Goal: Information Seeking & Learning: Learn about a topic

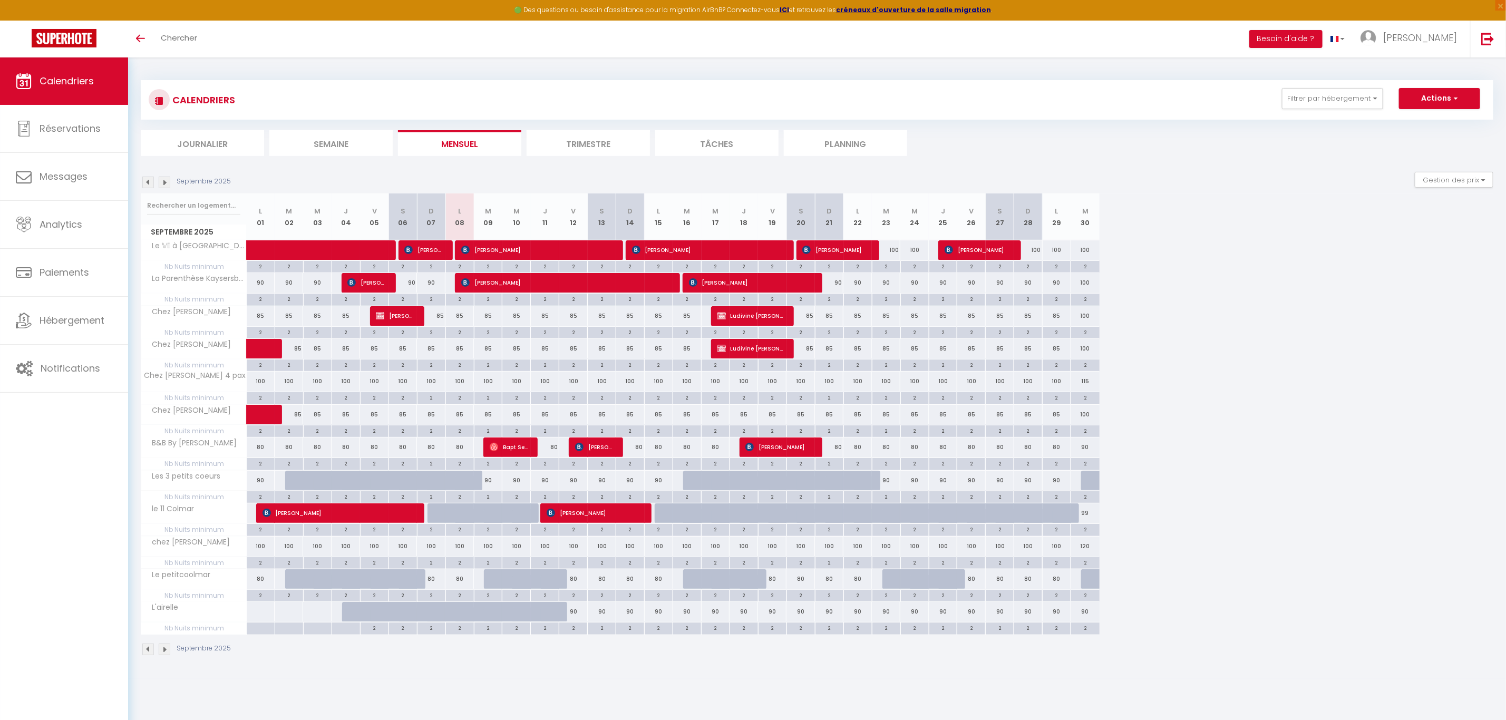
click at [162, 187] on img at bounding box center [165, 183] width 12 height 12
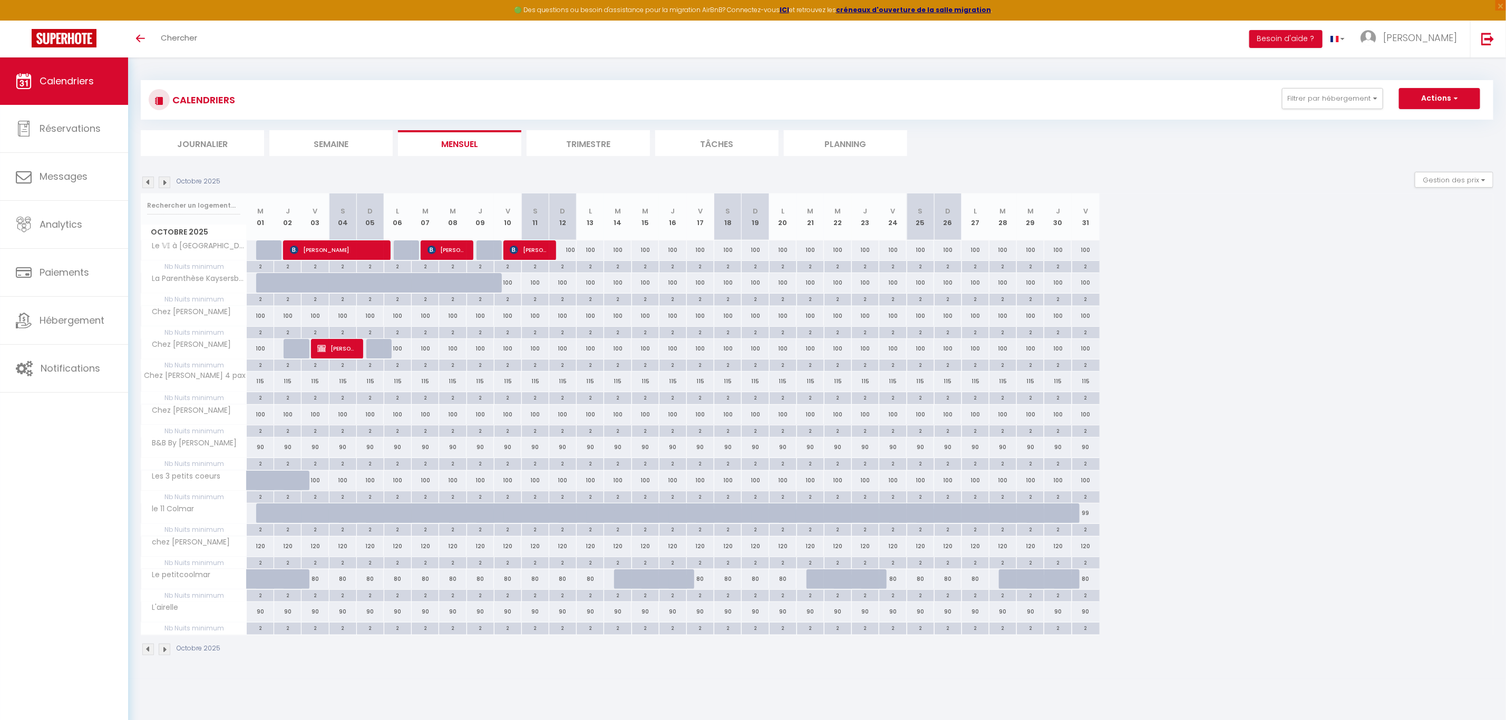
click at [162, 187] on img at bounding box center [165, 183] width 12 height 12
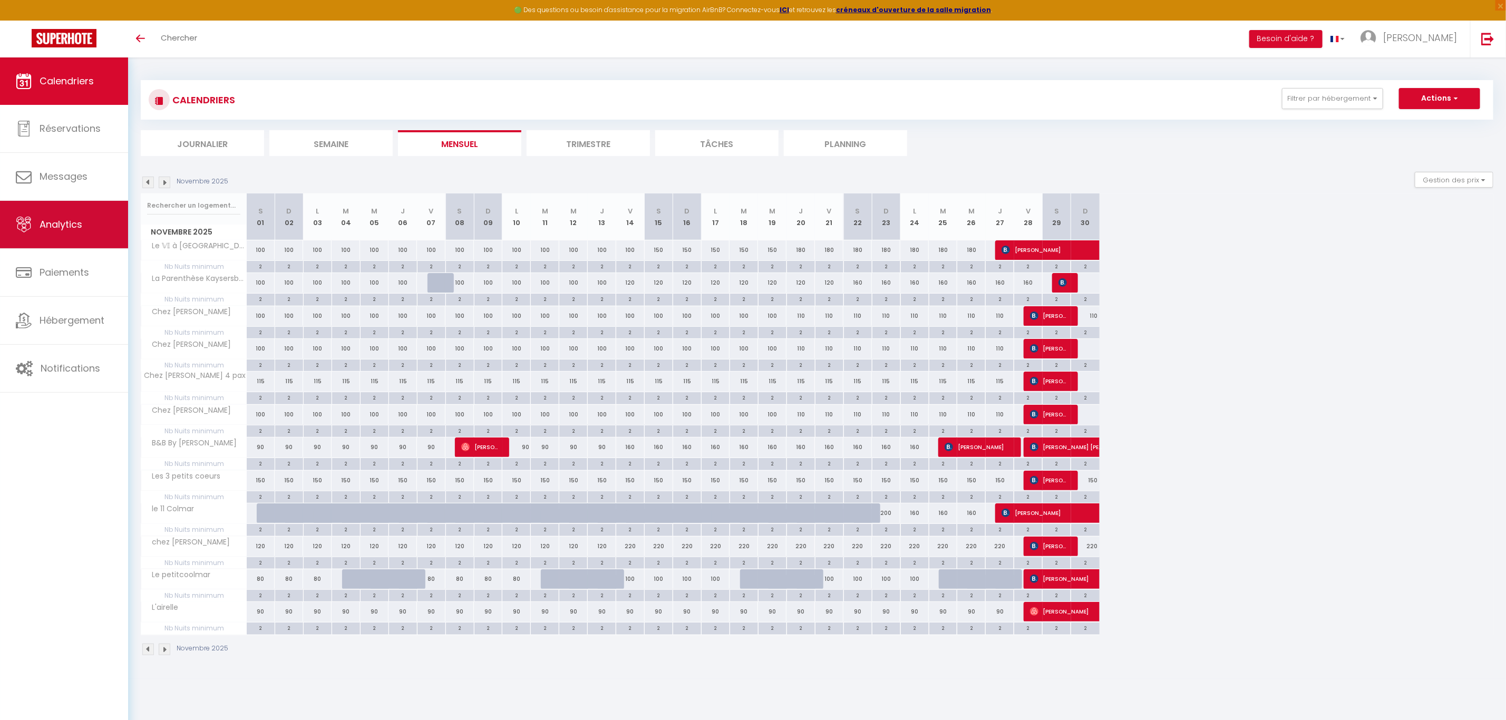
click at [71, 223] on span "Analytics" at bounding box center [61, 224] width 43 height 13
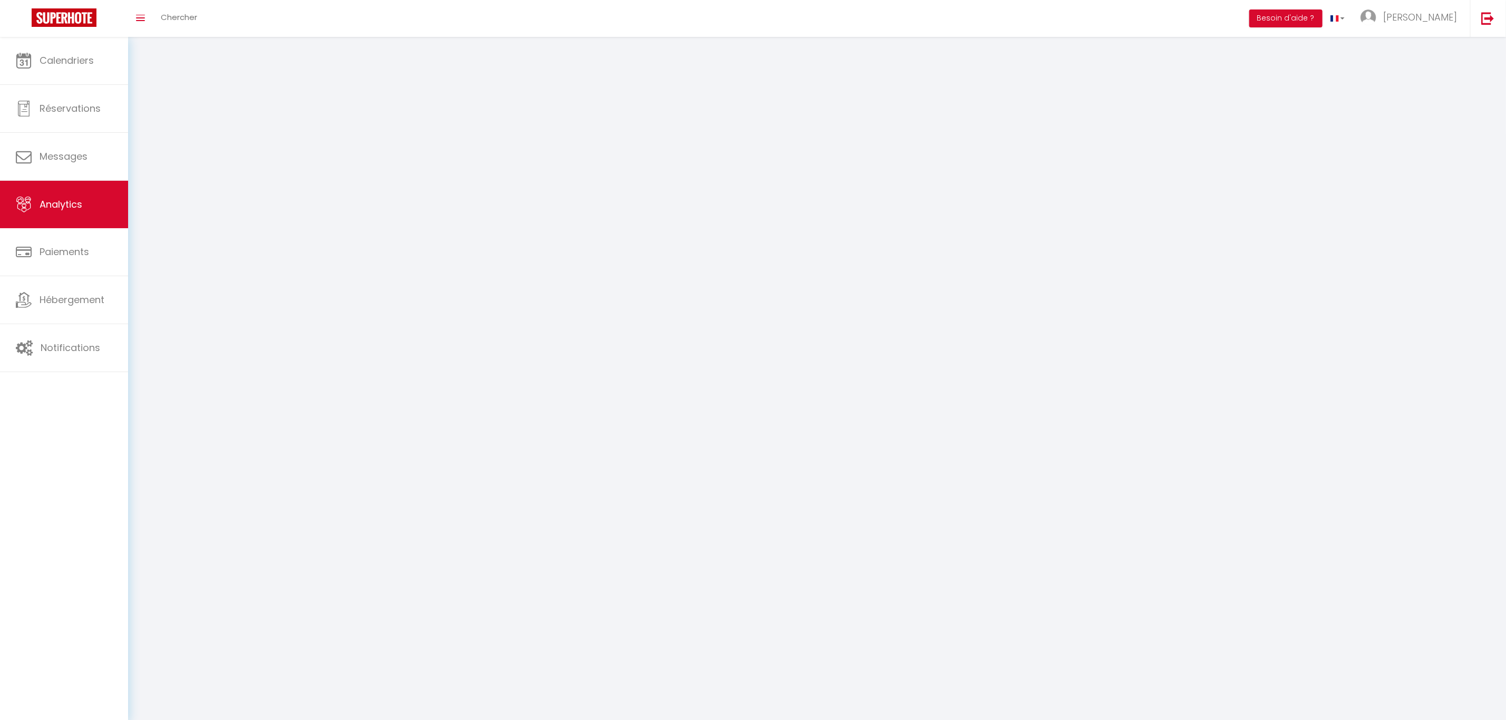
select select "2025"
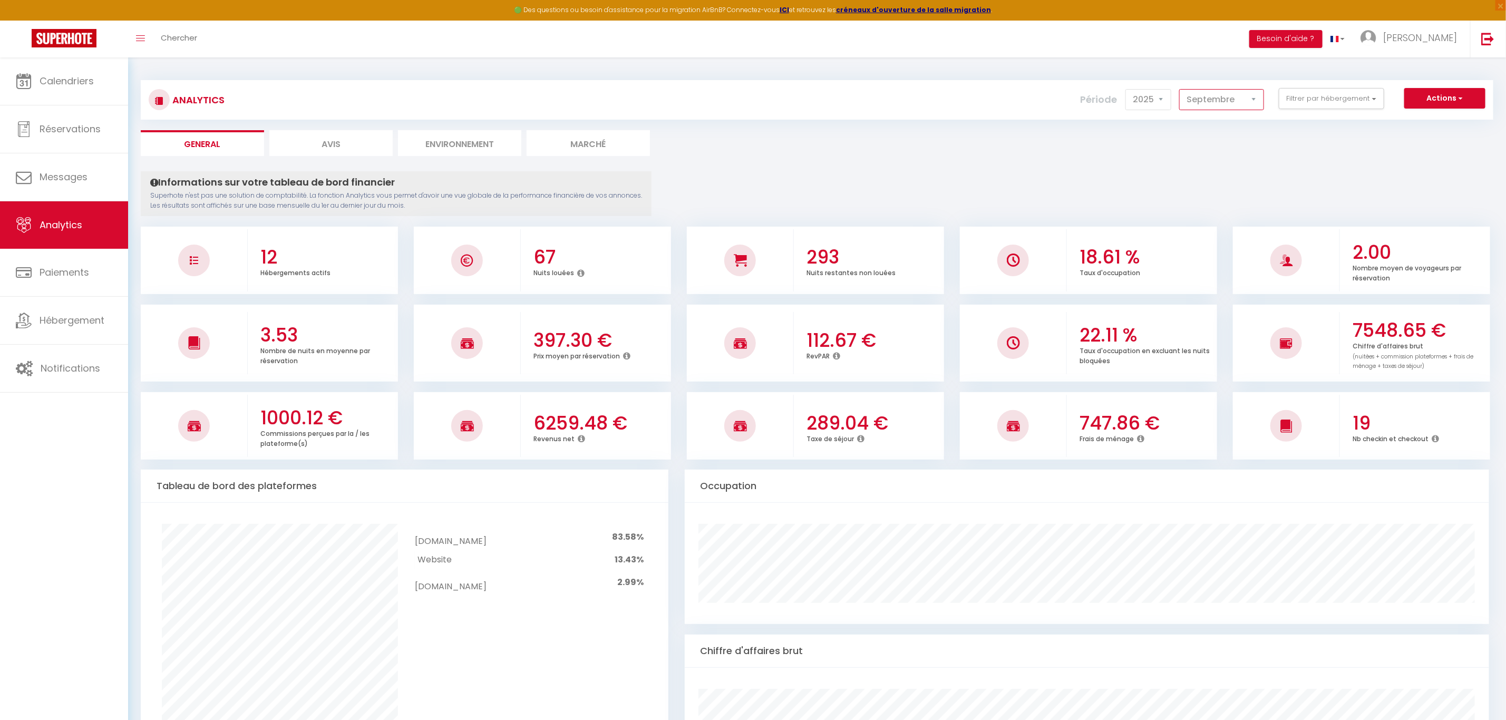
click at [1256, 100] on select "[PERSON_NAME] Mars [PERSON_NAME] Juin Juillet Août Septembre Octobre Novembre D…" at bounding box center [1221, 99] width 85 height 21
select select "12"
click at [1181, 89] on select "[PERSON_NAME] Mars [PERSON_NAME] Juin Juillet Août Septembre Octobre Novembre D…" at bounding box center [1221, 99] width 85 height 21
checkbox input "false"
checkbox Kaysersberg "false"
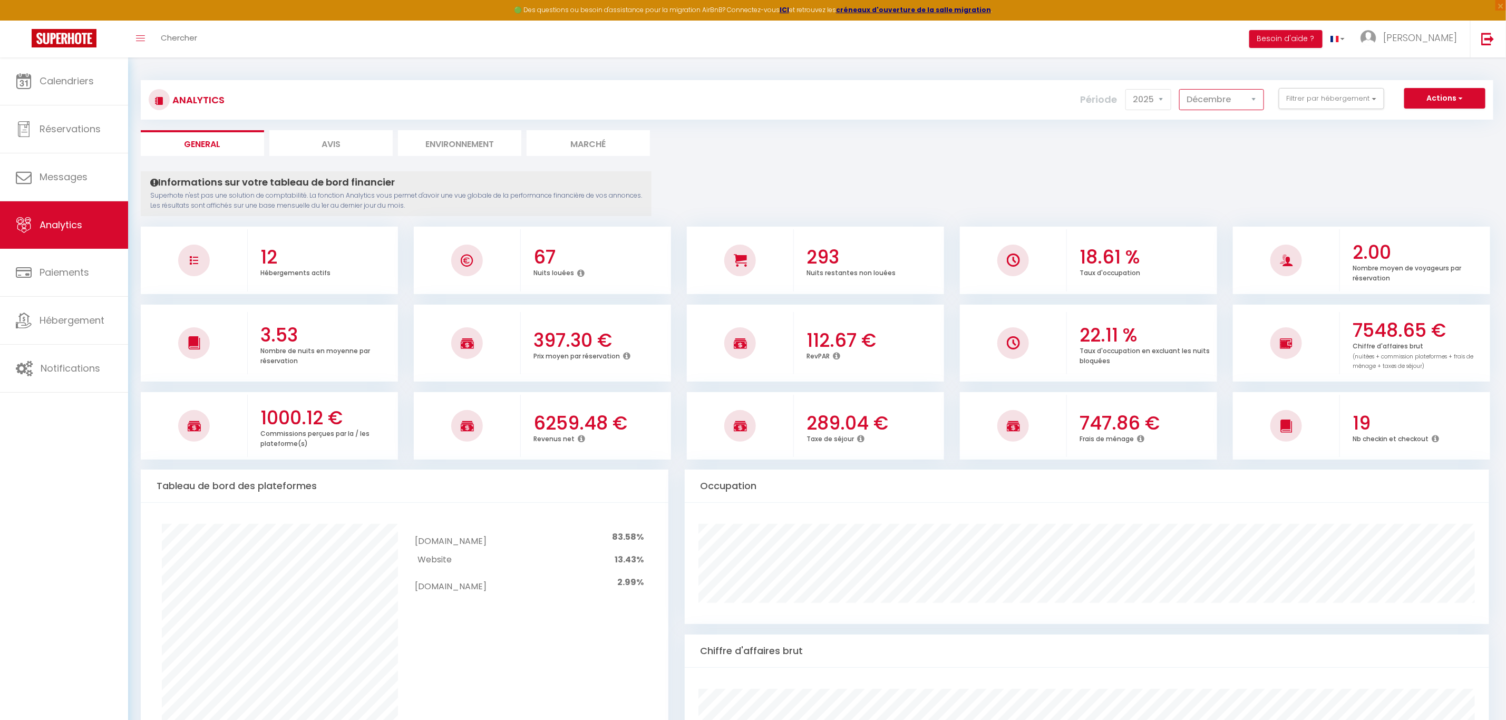
checkbox Sylvestre "false"
checkbox coeurs "false"
checkbox pax "false"
checkbox Marguerite "false"
checkbox Jo "false"
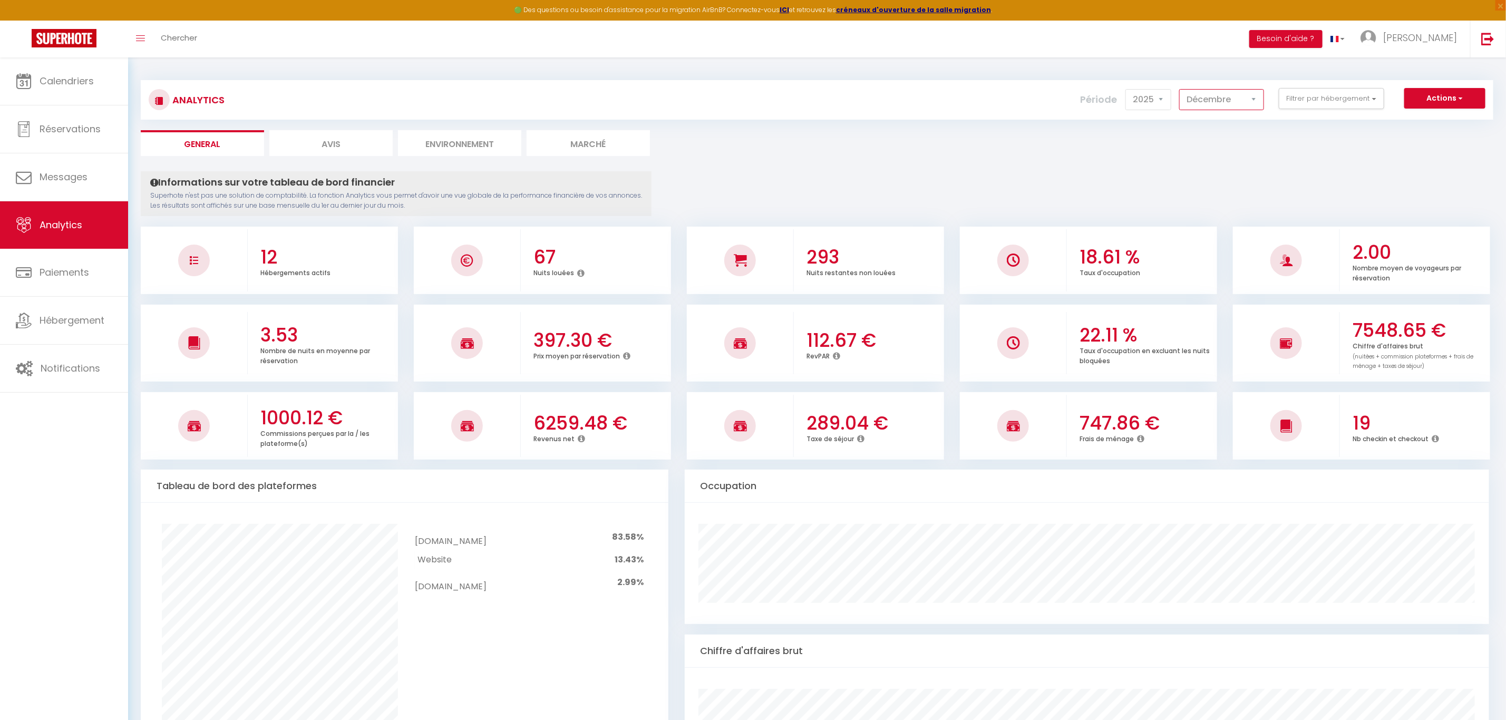
checkbox Lilas "false"
checkbox Colmar "false"
checkbox Lavande "false"
checkbox Colmar "false"
checkbox petitcoolmar "false"
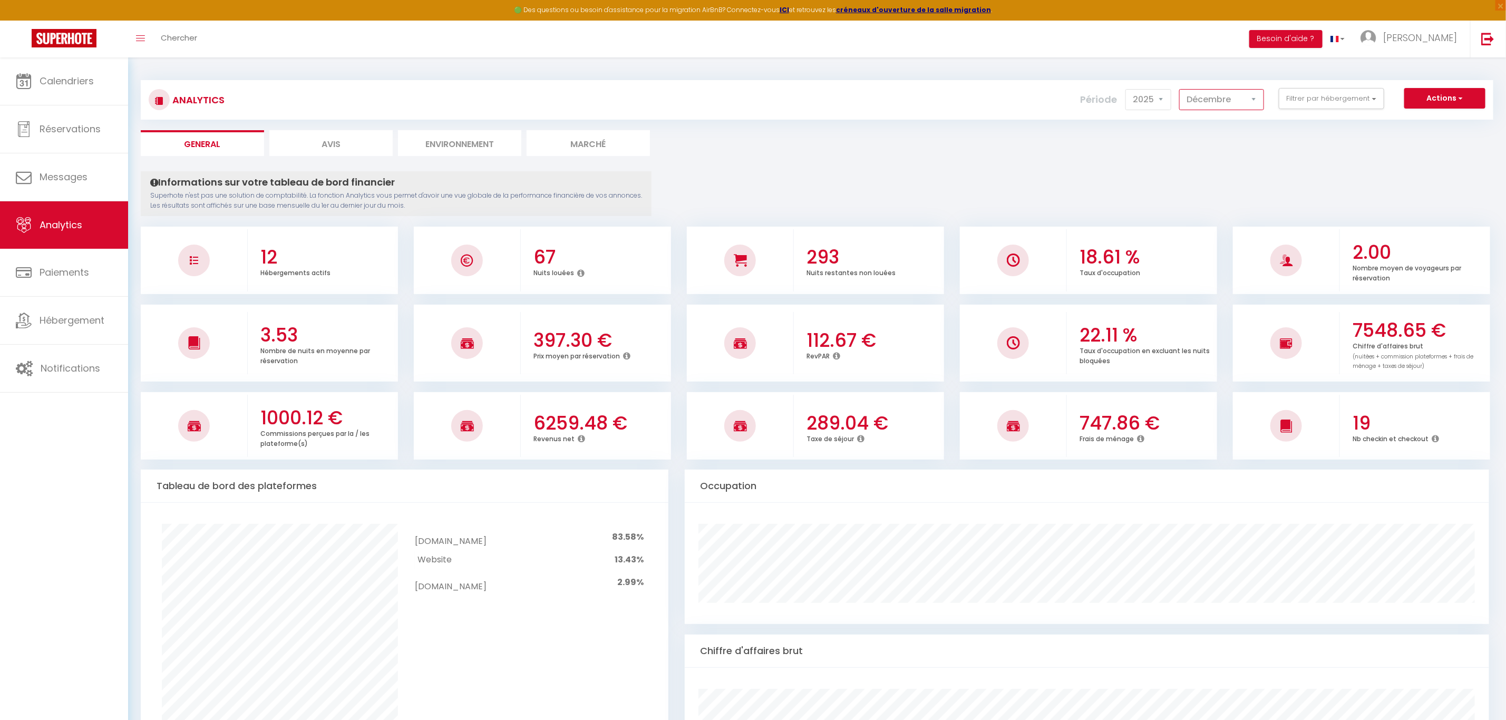
checkbox input "false"
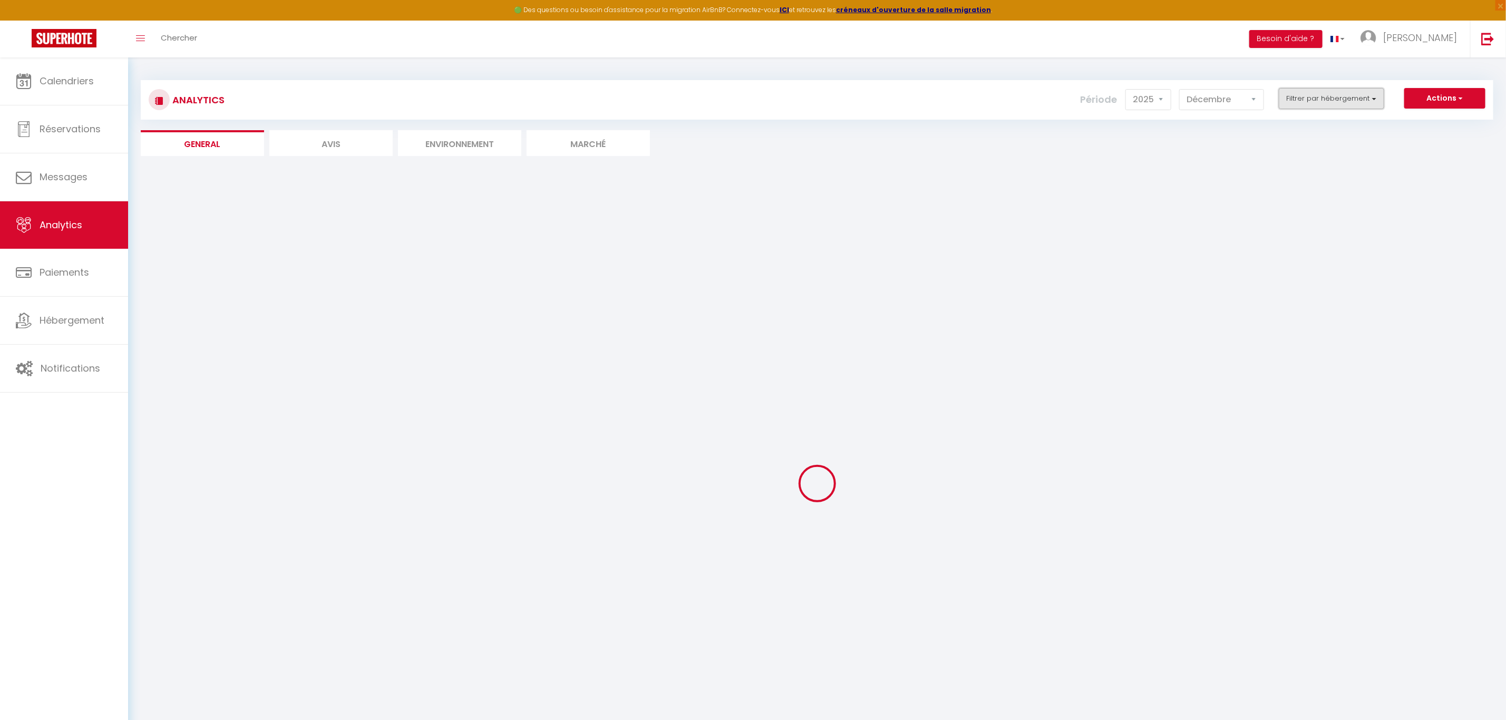
click at [1319, 98] on button "Filtrer par hébergement" at bounding box center [1331, 98] width 105 height 21
checkbox input "false"
checkbox Kaysersberg "false"
checkbox Sylvestre "false"
checkbox coeurs "false"
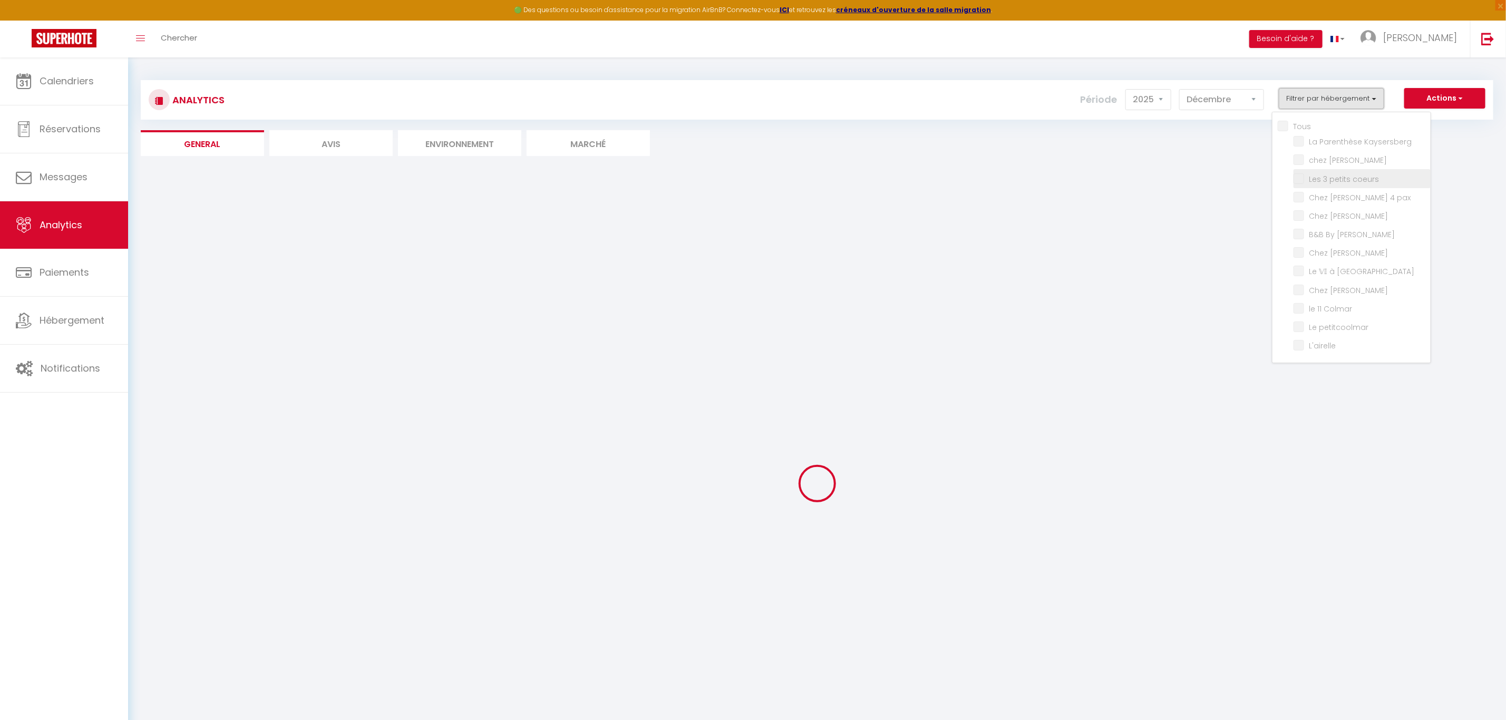
checkbox pax "false"
checkbox Marguerite "false"
checkbox Jo "false"
checkbox Lilas "false"
checkbox Colmar "false"
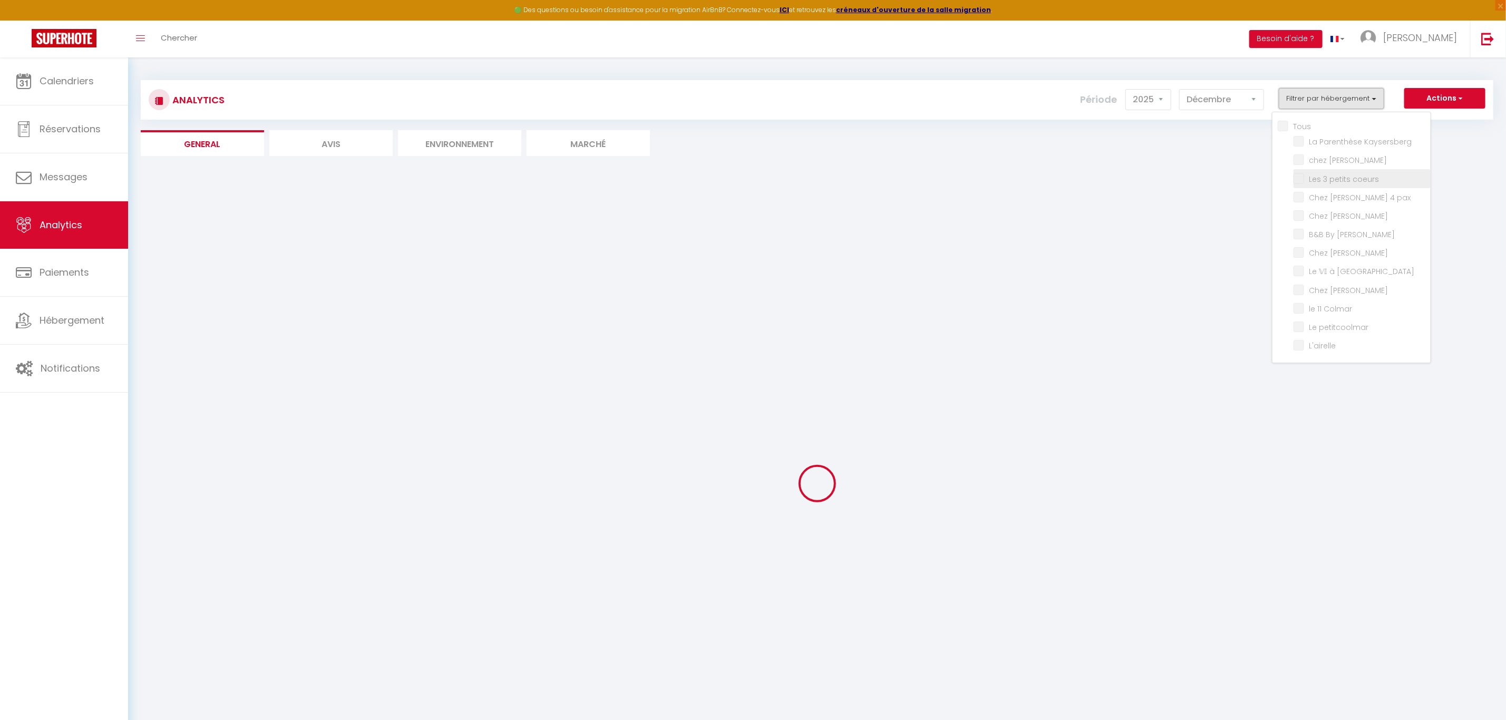
checkbox Lavande "false"
checkbox Colmar "false"
checkbox petitcoolmar "false"
checkbox input "false"
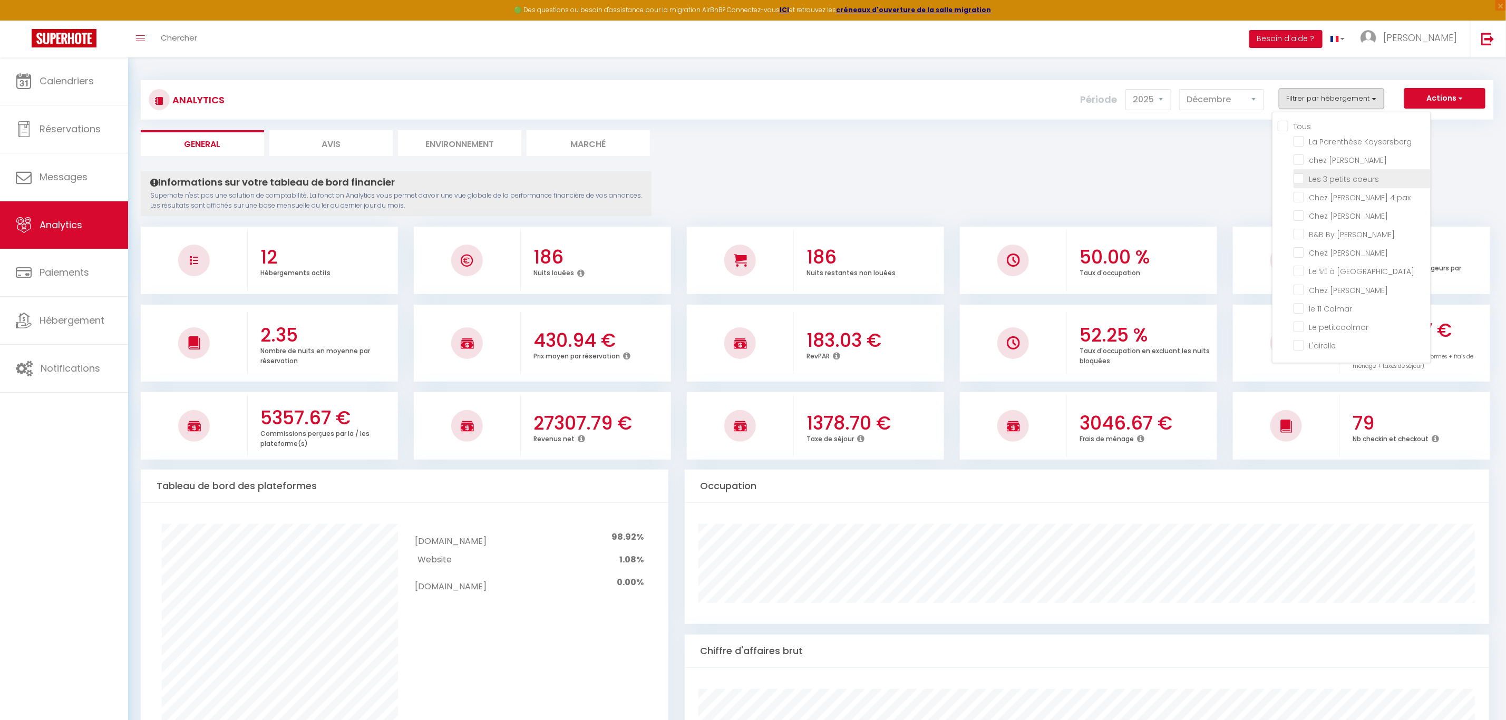
click at [1334, 179] on coeurs "checkbox" at bounding box center [1362, 177] width 137 height 11
checkbox coeurs "true"
checkbox Kaysersberg "false"
checkbox Sylvestre "false"
checkbox pax "false"
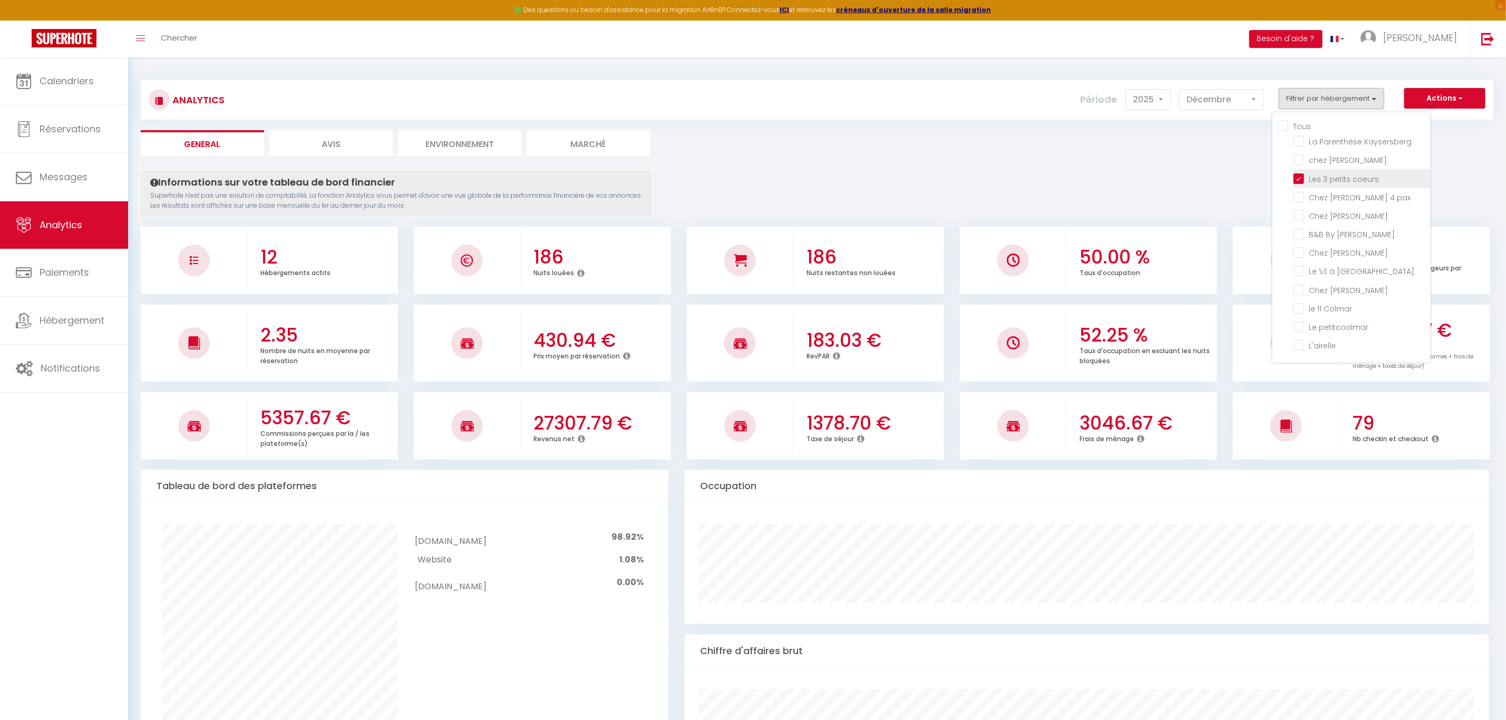
checkbox Marguerite "false"
checkbox Jo "false"
checkbox Lilas "false"
checkbox Colmar "false"
checkbox Lavande "false"
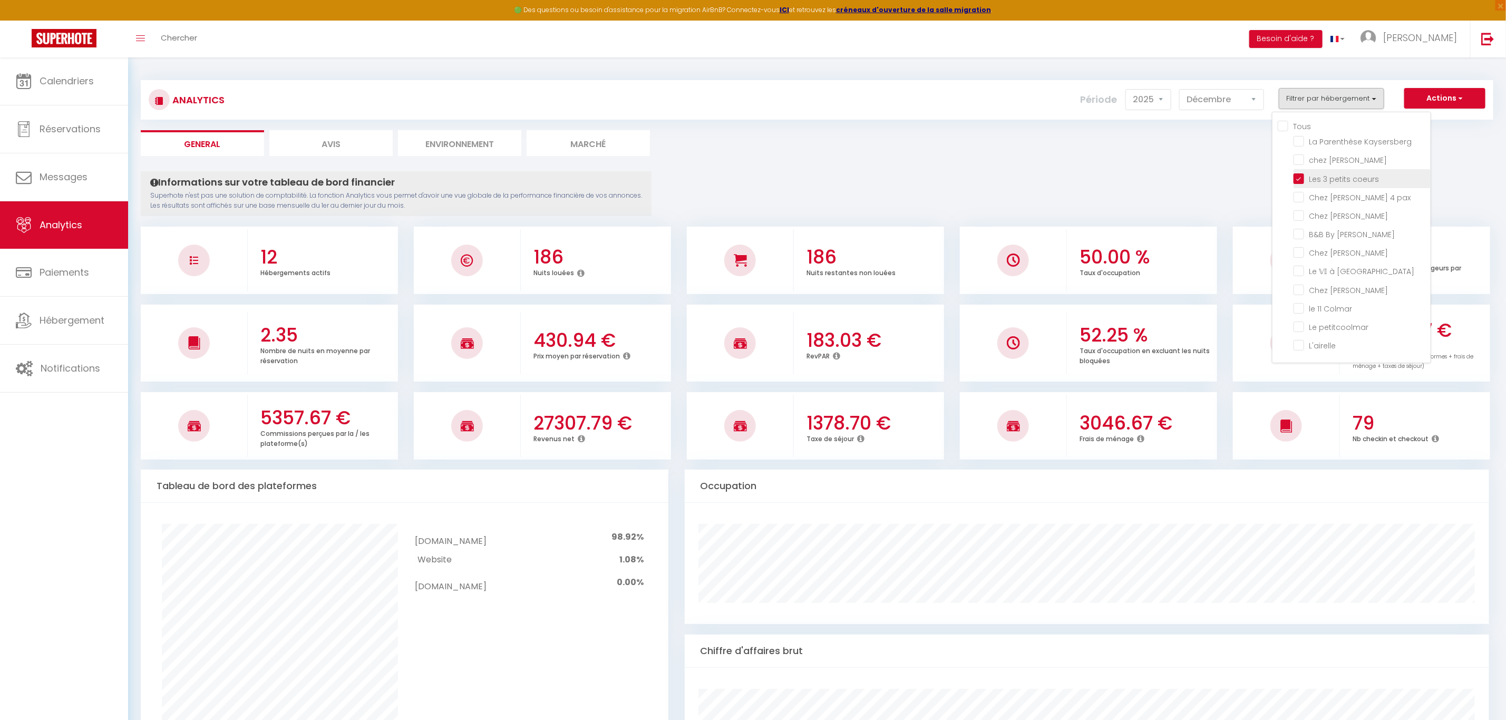
checkbox Colmar "false"
checkbox petitcoolmar "false"
checkbox input "false"
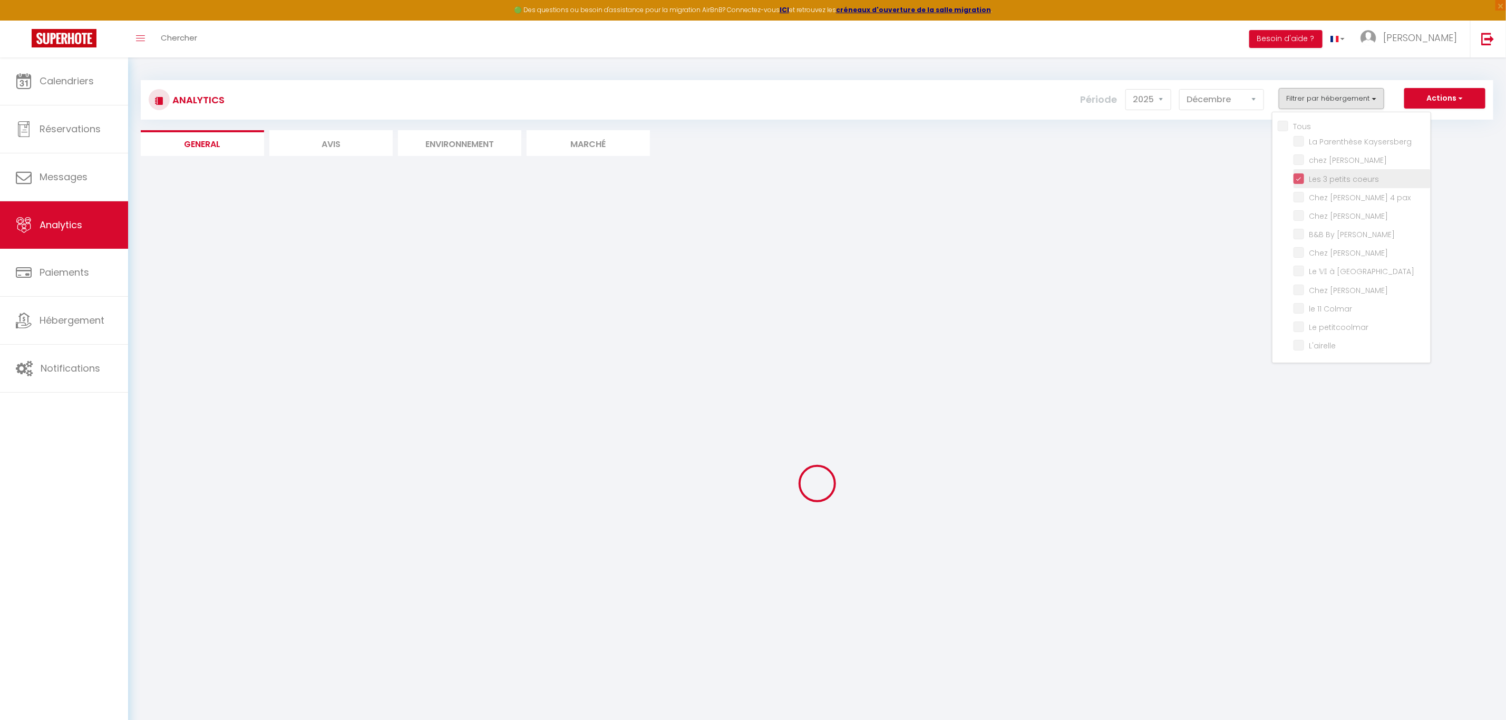
checkbox Kaysersberg "false"
checkbox Sylvestre "false"
checkbox pax "false"
checkbox Marguerite "false"
checkbox Jo "false"
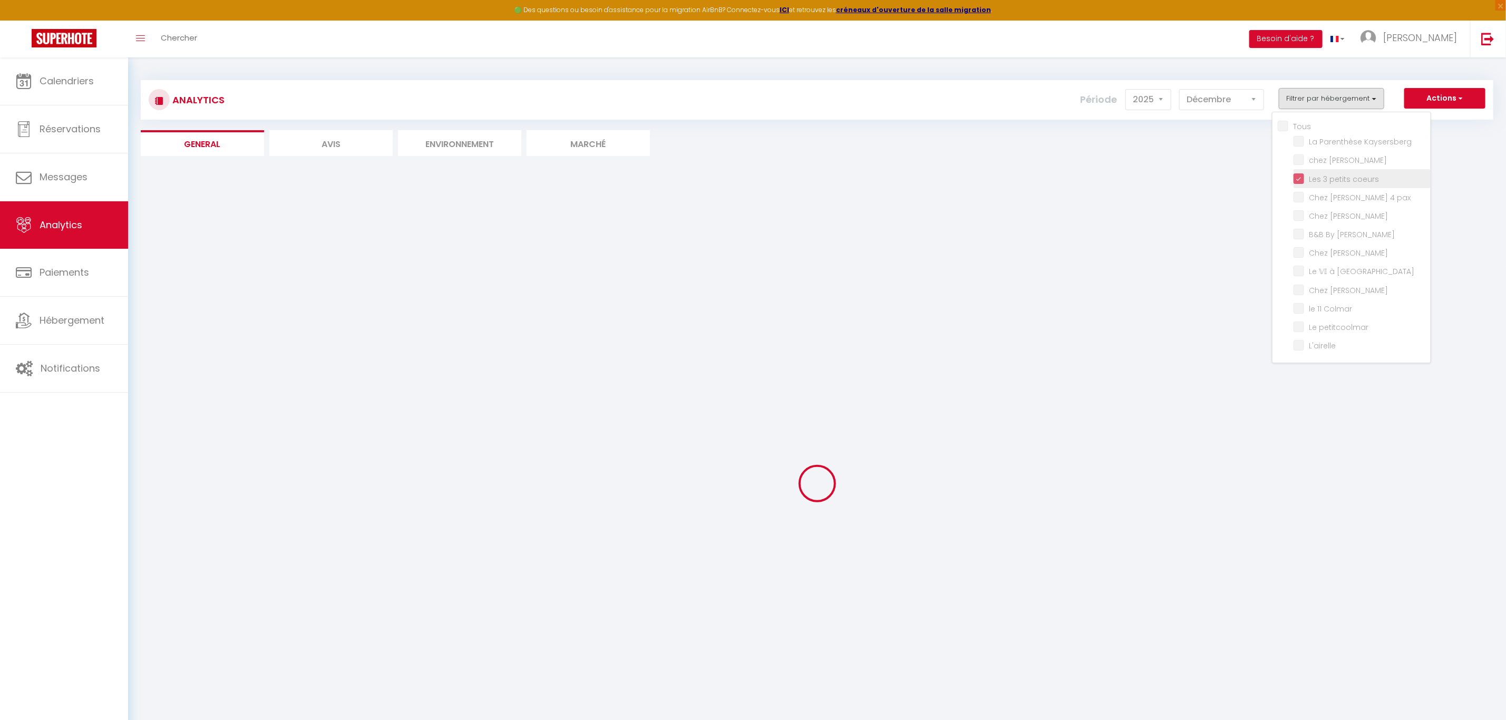
checkbox Lilas "false"
checkbox Colmar "false"
checkbox Lavande "false"
checkbox Colmar "false"
checkbox petitcoolmar "false"
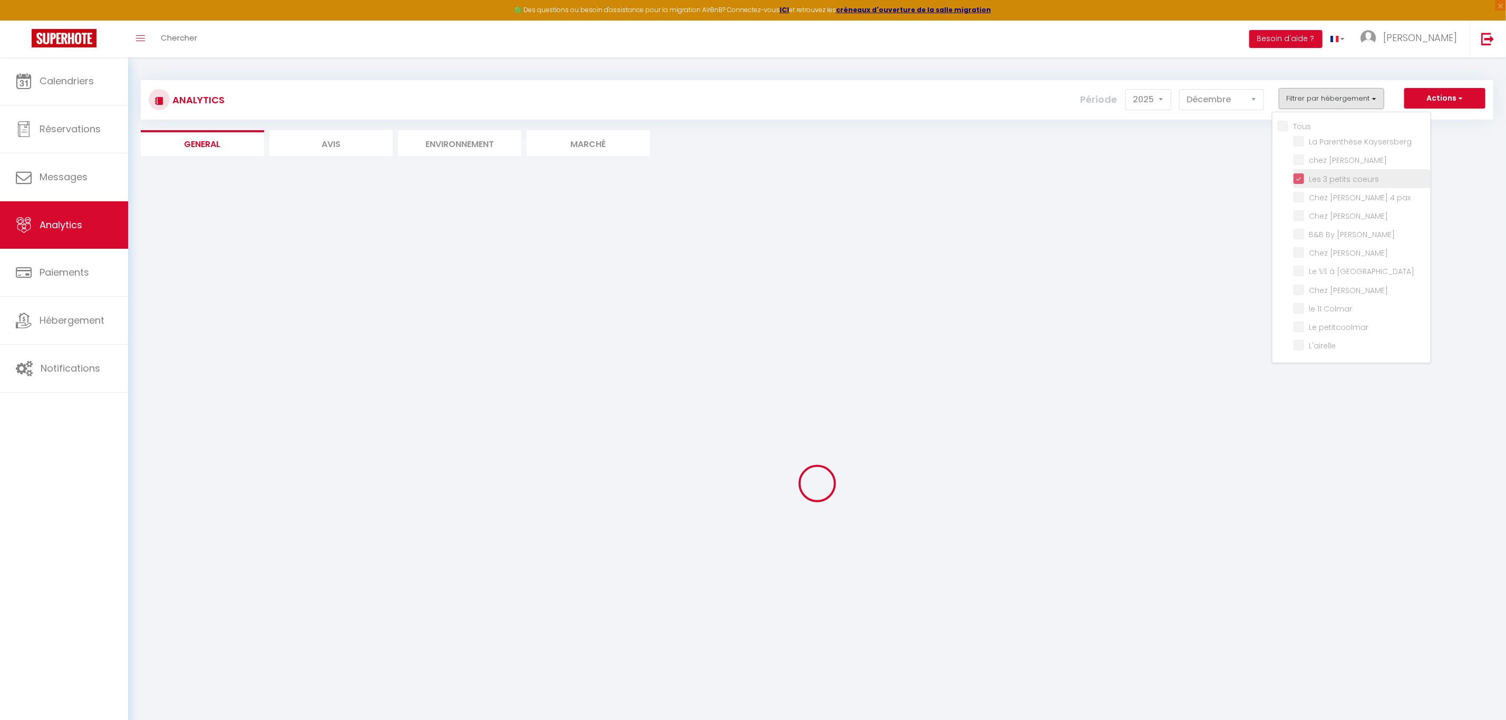
checkbox input "false"
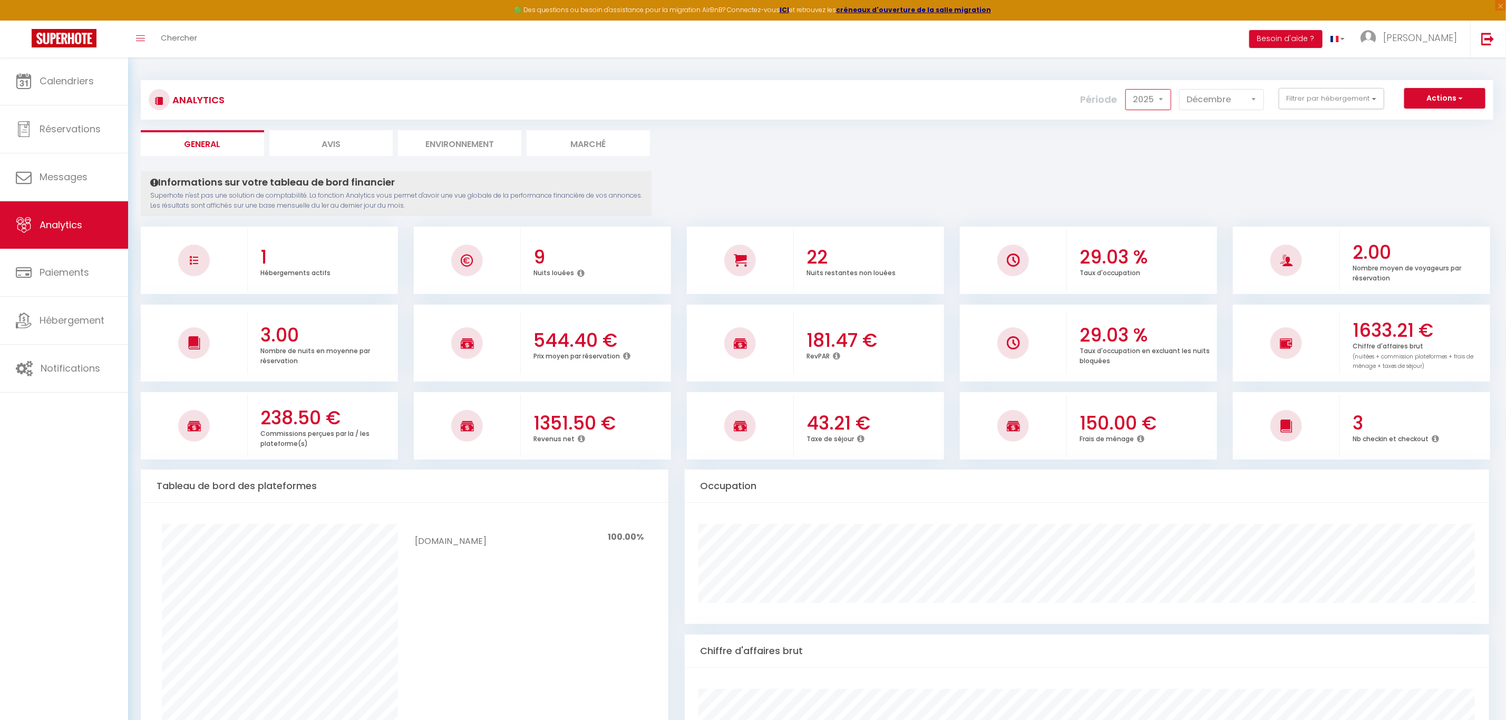
click at [1169, 103] on select "2014 2015 2016 2017 2018 2019 2020 2021 2022 2023 2024 2025 2026 2027" at bounding box center [1148, 99] width 46 height 21
click at [1127, 89] on select "2014 2015 2016 2017 2018 2019 2020 2021 2022 2023 2024 2025 2026 2027" at bounding box center [1148, 99] width 46 height 21
click at [1165, 99] on select "2014 2015 2016 2017 2018 2019 2020 2021 2022 2023 2024 2025 2026 2027" at bounding box center [1148, 99] width 46 height 21
select select "2025"
click at [1127, 89] on select "2014 2015 2016 2017 2018 2019 2020 2021 2022 2023 2024 2025 2026 2027" at bounding box center [1148, 99] width 46 height 21
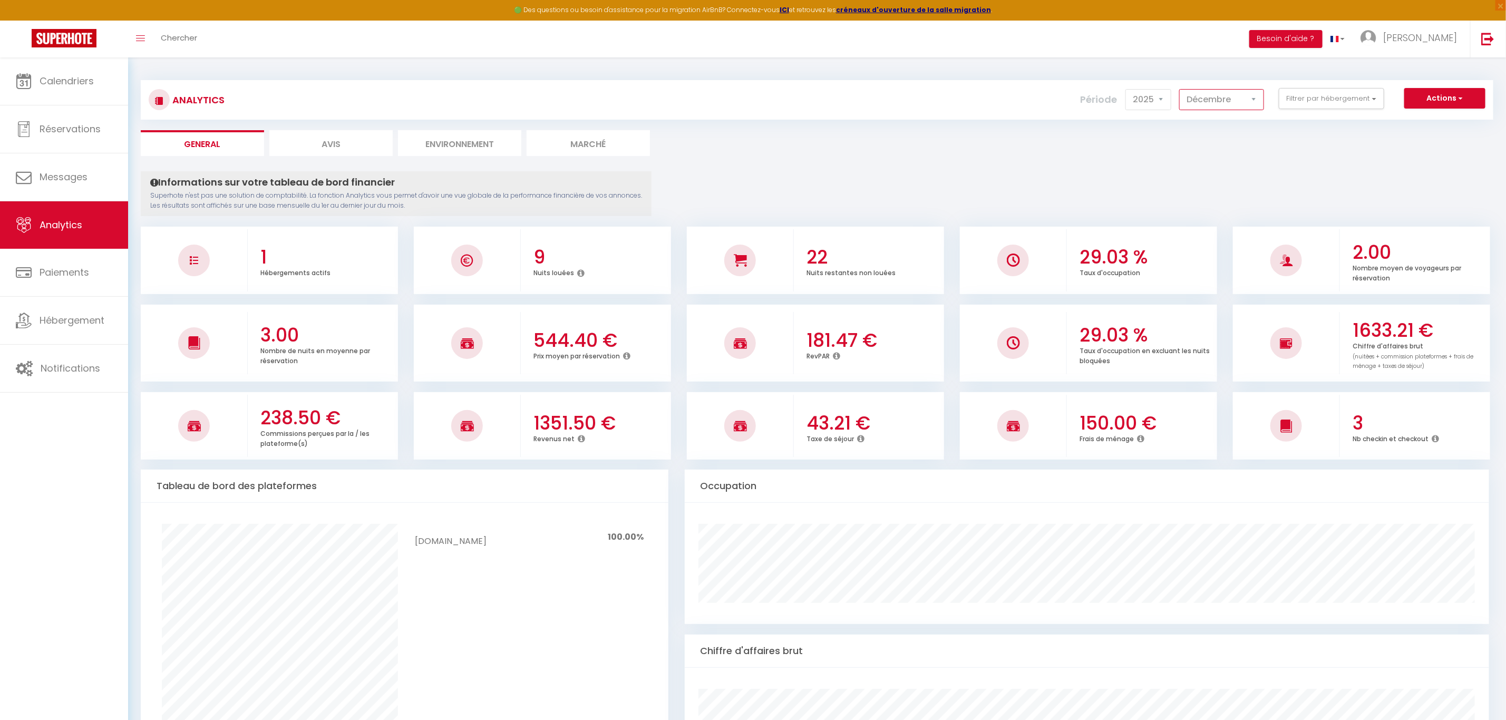
click at [1258, 102] on select "[PERSON_NAME] Mars [PERSON_NAME] Juin Juillet Août Septembre Octobre Novembre D…" at bounding box center [1221, 99] width 85 height 21
click at [1181, 89] on select "[PERSON_NAME] Mars [PERSON_NAME] Juin Juillet Août Septembre Octobre Novembre D…" at bounding box center [1221, 99] width 85 height 21
click at [1258, 100] on select "[PERSON_NAME] Mars [PERSON_NAME] Juin Juillet Août Septembre Octobre Novembre D…" at bounding box center [1221, 99] width 85 height 21
select select "10"
click at [1181, 89] on select "[PERSON_NAME] Mars [PERSON_NAME] Juin Juillet Août Septembre Octobre Novembre D…" at bounding box center [1221, 99] width 85 height 21
